Goal: Information Seeking & Learning: Check status

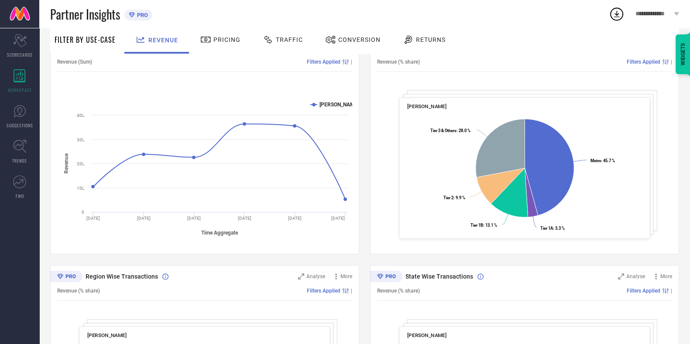
scroll to position [114, 0]
click at [286, 39] on span "Traffic" at bounding box center [289, 39] width 27 height 7
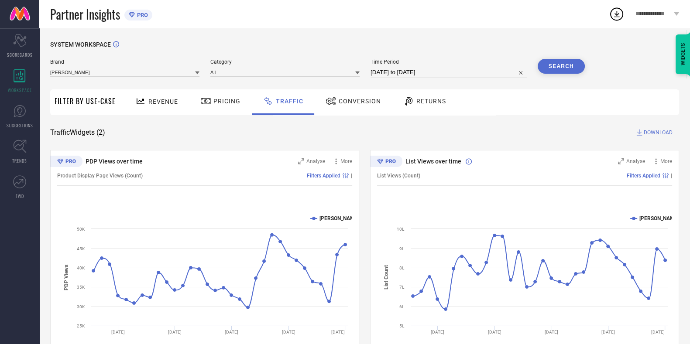
scroll to position [37, 0]
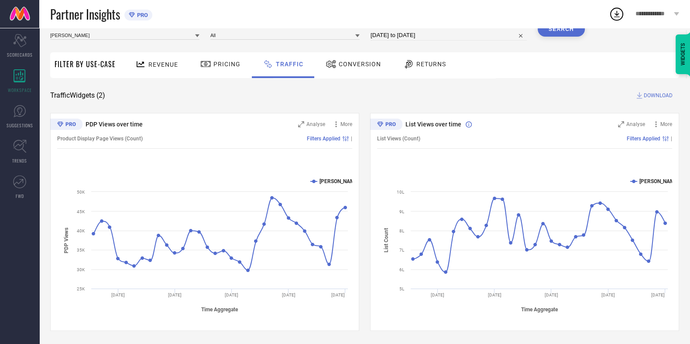
click at [164, 64] on span "Revenue" at bounding box center [163, 64] width 30 height 7
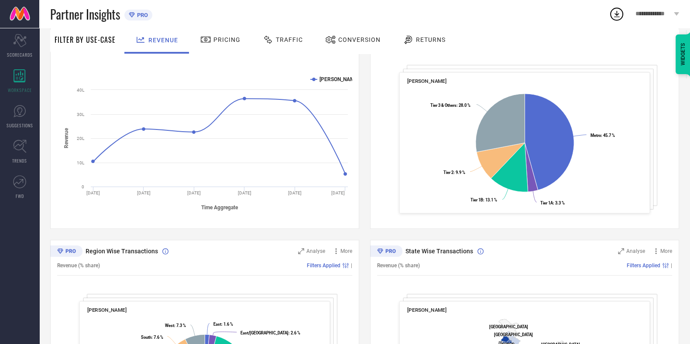
scroll to position [266, 0]
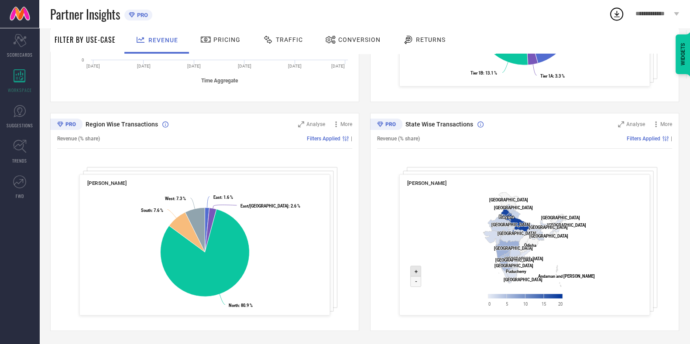
click at [419, 269] on icon at bounding box center [416, 271] width 10 height 10
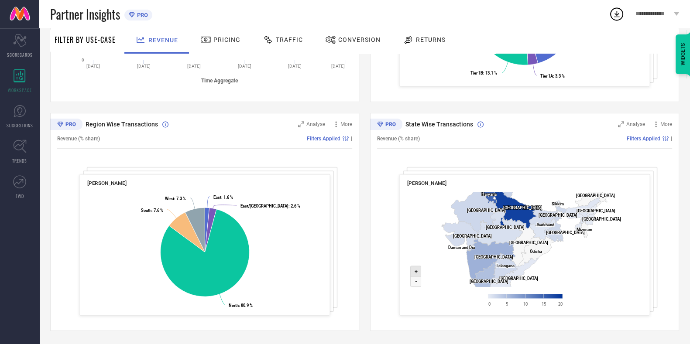
click at [419, 269] on icon at bounding box center [416, 271] width 10 height 10
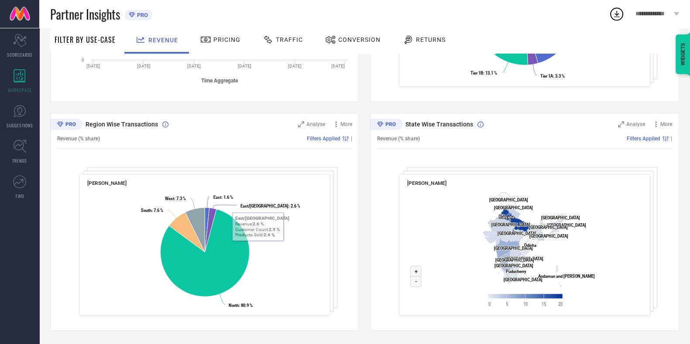
scroll to position [140, 0]
